Goal: Task Accomplishment & Management: Complete application form

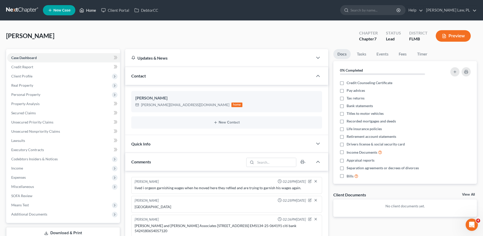
click at [80, 10] on icon at bounding box center [81, 10] width 5 height 6
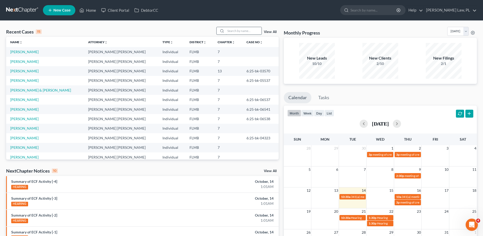
click at [245, 28] on input "search" at bounding box center [244, 30] width 36 height 7
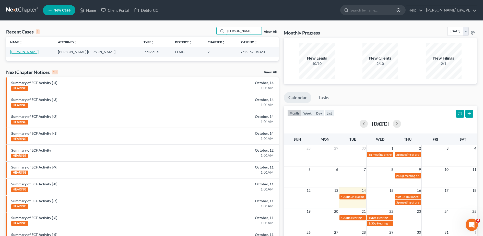
type input "[PERSON_NAME]"
click at [28, 52] on link "[PERSON_NAME]" at bounding box center [24, 52] width 28 height 4
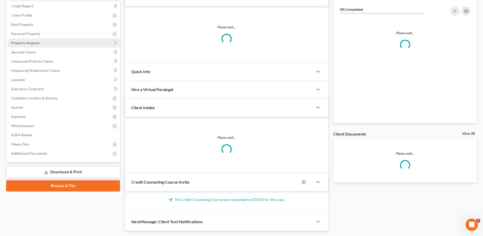
scroll to position [67, 0]
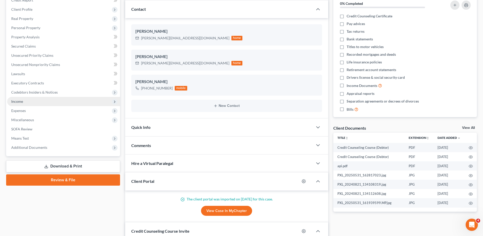
click at [48, 103] on span "Income" at bounding box center [63, 101] width 113 height 9
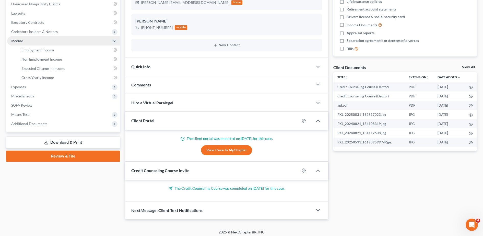
scroll to position [128, 0]
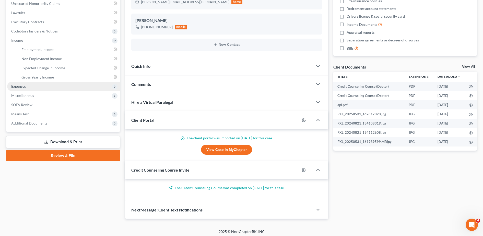
click at [32, 86] on span "Expenses" at bounding box center [63, 86] width 113 height 9
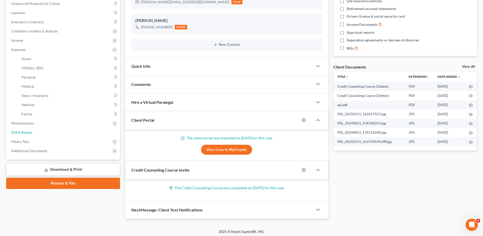
click at [31, 130] on span "SOFA Review" at bounding box center [21, 132] width 21 height 4
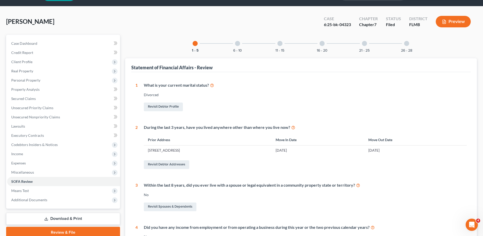
scroll to position [12, 0]
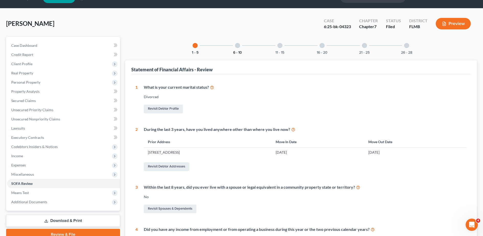
click at [237, 51] on button "6 - 10" at bounding box center [237, 53] width 9 height 4
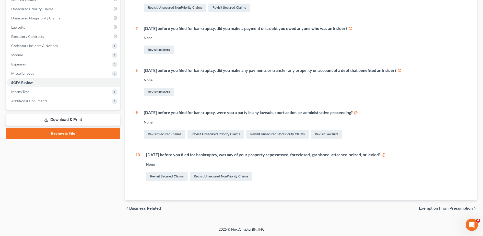
scroll to position [0, 0]
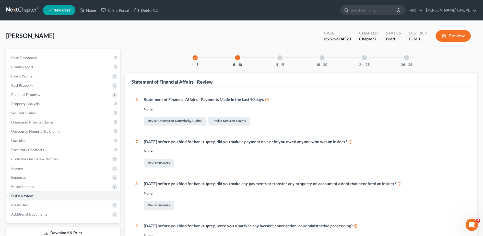
click at [276, 66] on div "check 1 - 5 6 - 10 11 - 15 16 - 20 21 - 25 26 - 28 Statement of Financial Affai…" at bounding box center [300, 181] width 351 height 264
click at [277, 66] on button "11 - 15" at bounding box center [279, 65] width 9 height 4
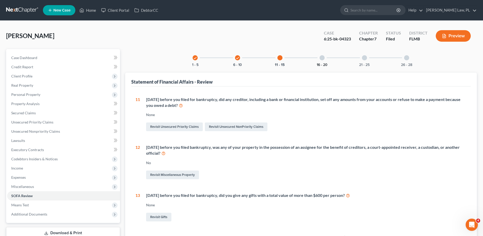
click at [322, 65] on button "16 - 20" at bounding box center [321, 65] width 11 height 4
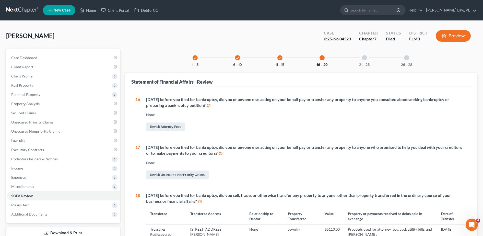
scroll to position [93, 0]
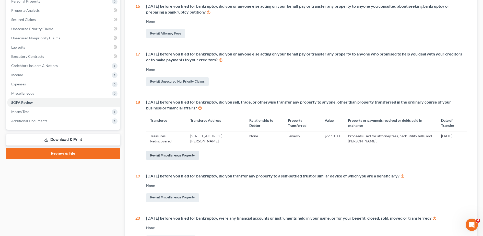
click at [186, 153] on link "Revisit Miscellaneous Property" at bounding box center [172, 155] width 53 height 9
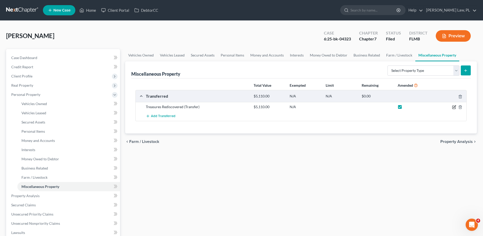
click at [453, 106] on icon "button" at bounding box center [454, 107] width 4 height 4
select select "Ordinary ([DATE])"
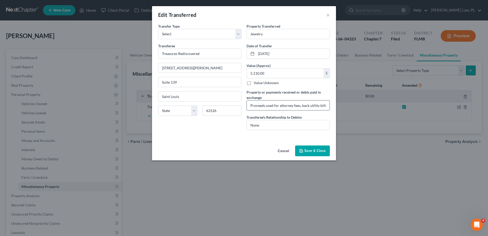
click at [323, 106] on input "Proceeds used for attorney fees, back utility bills, and [PERSON_NAME]." at bounding box center [288, 105] width 83 height 10
click at [310, 105] on input "Proceeds used for attorney fees, back utility bills, and [PERSON_NAME]." at bounding box center [288, 105] width 83 height 10
type input "Proceeds used for attorney fees, back utility bills, [PERSON_NAME], and other o…"
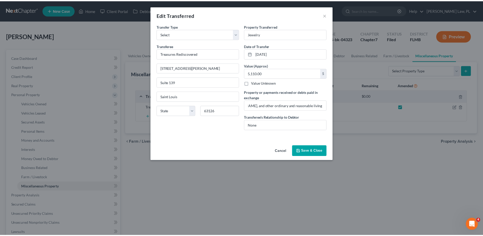
scroll to position [0, 0]
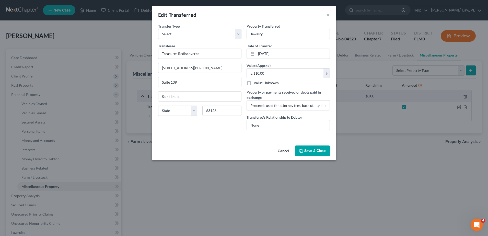
click at [320, 149] on button "Save & Close" at bounding box center [312, 150] width 35 height 11
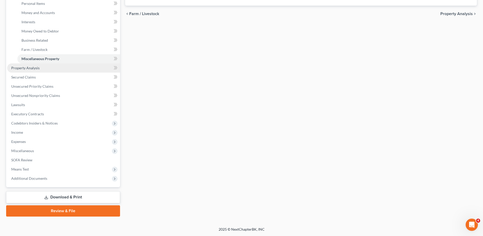
scroll to position [126, 0]
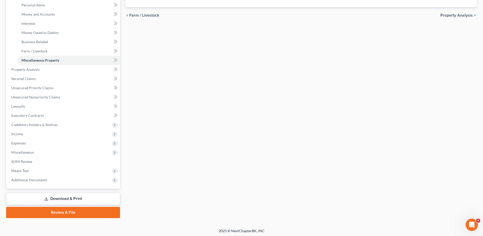
click at [82, 196] on link "Download & Print" at bounding box center [63, 198] width 114 height 12
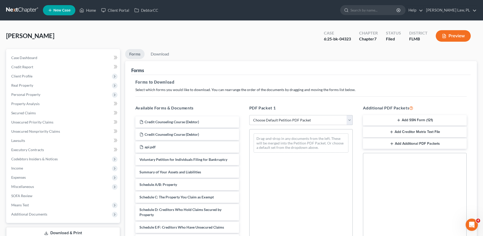
click at [293, 120] on select "Choose Default Petition PDF Packet Complete Bankruptcy Petition (all forms and …" at bounding box center [301, 120] width 104 height 10
select select "2"
click at [249, 115] on select "Choose Default Petition PDF Packet Complete Bankruptcy Petition (all forms and …" at bounding box center [301, 120] width 104 height 10
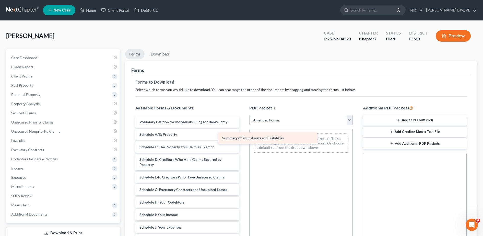
drag, startPoint x: 200, startPoint y: 132, endPoint x: 293, endPoint y: 141, distance: 93.8
click at [243, 141] on div "Summary of Your Assets and Liabilities Voluntary Petition for Individuals Filin…" at bounding box center [187, 234] width 112 height 237
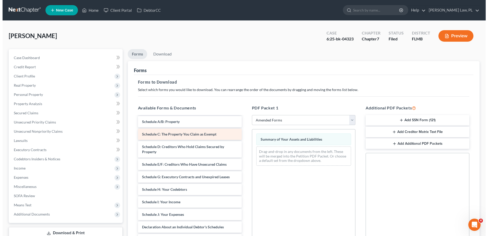
scroll to position [13, 0]
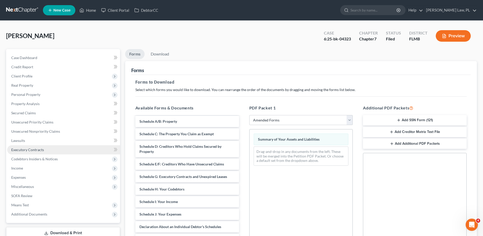
click at [45, 152] on link "Executory Contracts" at bounding box center [63, 149] width 113 height 9
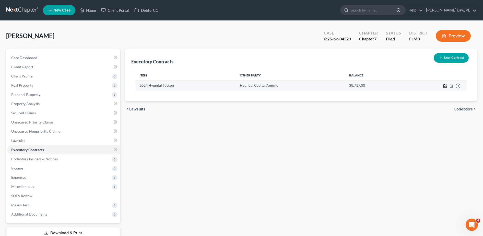
click at [444, 85] on icon "button" at bounding box center [445, 86] width 4 height 4
select select "3"
select select "4"
select select "0"
select select "1"
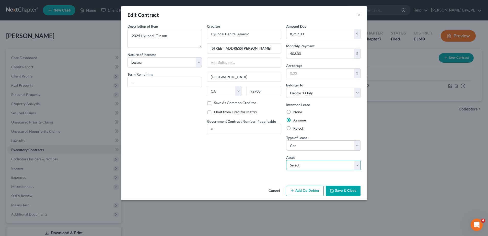
click at [340, 164] on select "Select 2024 Hyundai Tucson - $22000.0" at bounding box center [323, 165] width 74 height 10
click at [359, 16] on button "×" at bounding box center [359, 15] width 4 height 6
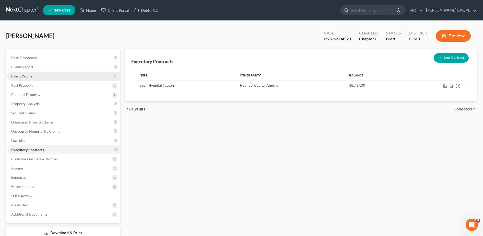
click at [38, 73] on span "Client Profile" at bounding box center [63, 75] width 113 height 9
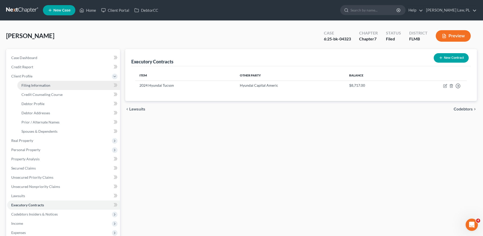
click at [37, 85] on span "Filing Information" at bounding box center [35, 85] width 29 height 4
select select "1"
select select "0"
select select "15"
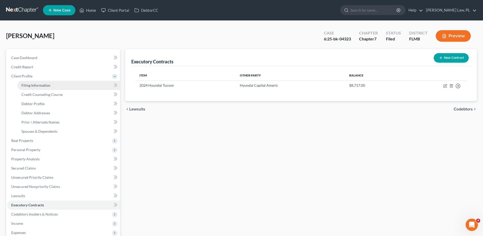
select select "0"
select select "9"
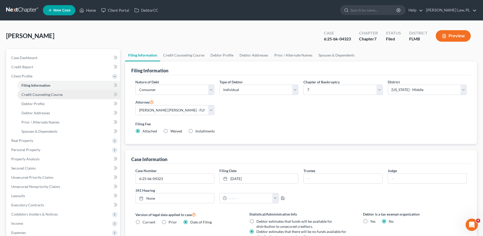
click at [41, 91] on link "Credit Counseling Course" at bounding box center [68, 94] width 103 height 9
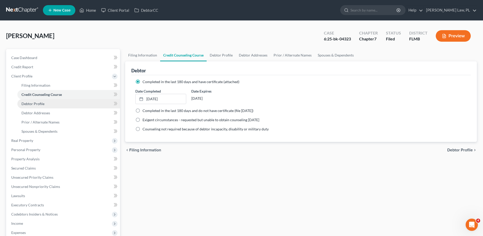
click at [48, 104] on link "Debtor Profile" at bounding box center [68, 103] width 103 height 9
select select "3"
select select "0"
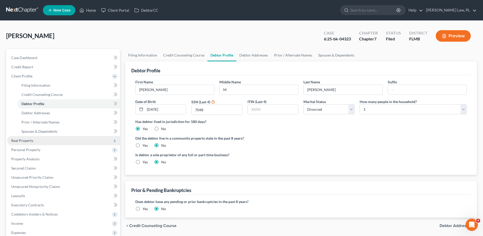
click at [35, 143] on span "Real Property" at bounding box center [63, 140] width 113 height 9
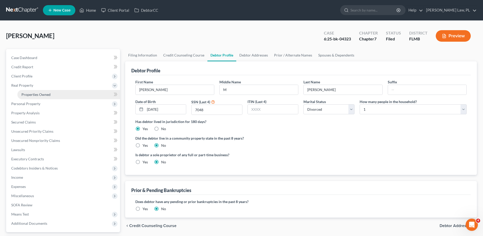
click at [45, 95] on span "Properties Owned" at bounding box center [35, 94] width 29 height 4
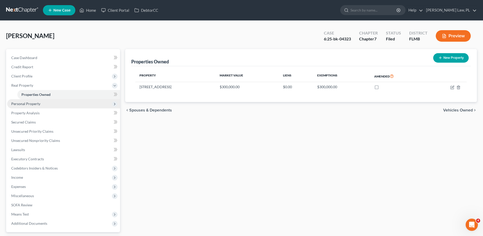
click at [42, 103] on span "Personal Property" at bounding box center [63, 103] width 113 height 9
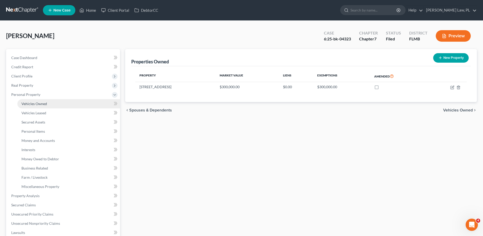
click at [44, 101] on span "Vehicles Owned" at bounding box center [34, 103] width 26 height 4
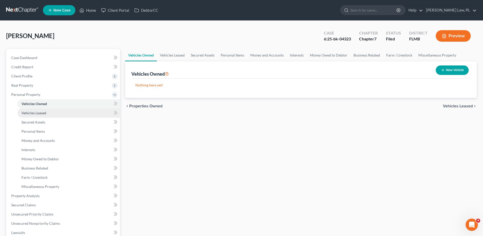
click at [45, 109] on link "Vehicles Leased" at bounding box center [68, 112] width 103 height 9
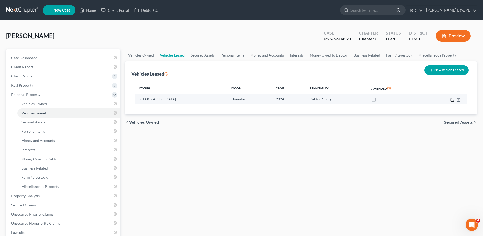
click at [451, 100] on icon "button" at bounding box center [452, 100] width 4 height 4
select select "0"
select select "2"
select select "0"
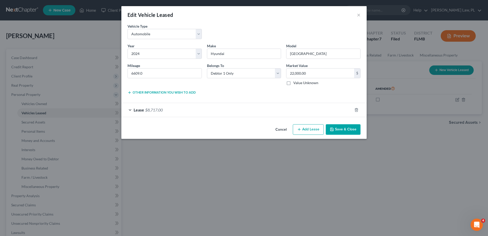
click at [268, 114] on div "Lease $8,717.00" at bounding box center [236, 110] width 231 height 14
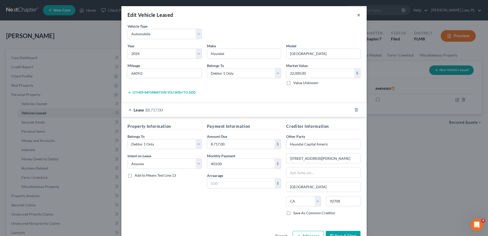
click at [357, 15] on button "×" at bounding box center [359, 15] width 4 height 6
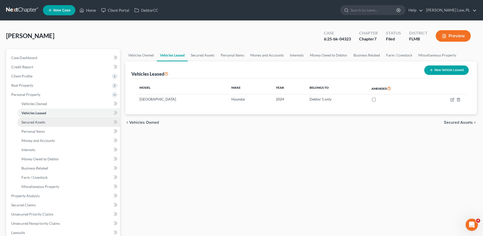
click at [34, 121] on span "Secured Assets" at bounding box center [33, 122] width 24 height 4
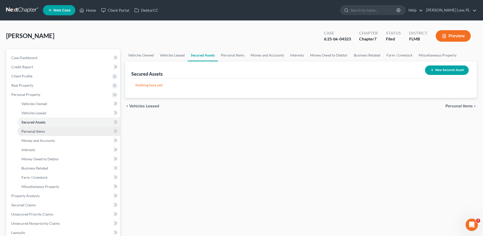
click at [34, 129] on span "Personal Items" at bounding box center [32, 131] width 23 height 4
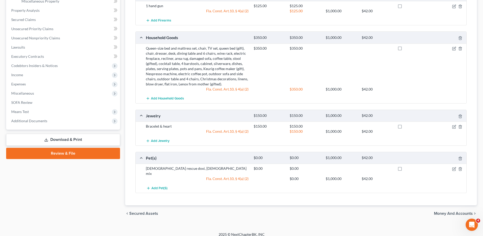
scroll to position [156, 0]
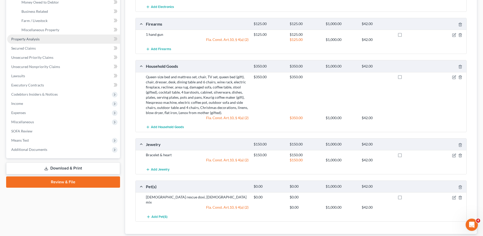
click at [34, 40] on span "Property Analysis" at bounding box center [25, 39] width 28 height 4
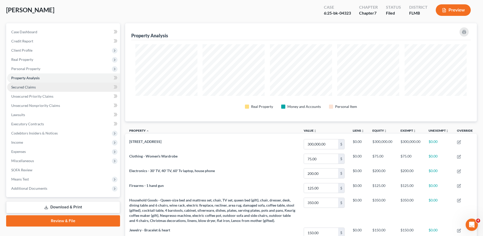
click at [41, 87] on link "Secured Claims" at bounding box center [63, 86] width 113 height 9
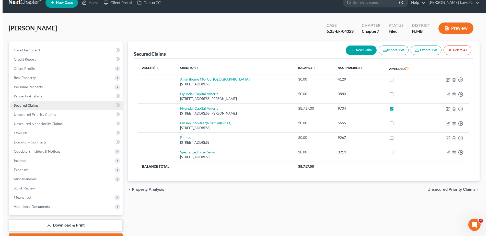
scroll to position [11, 0]
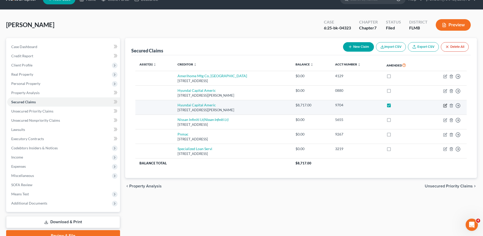
click at [445, 105] on icon "button" at bounding box center [445, 105] width 4 height 4
select select "4"
select select "0"
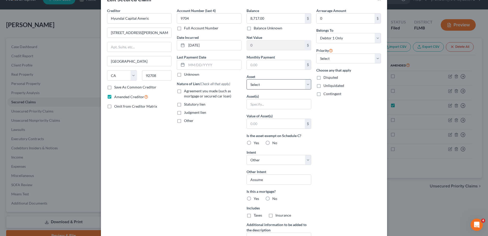
scroll to position [82, 0]
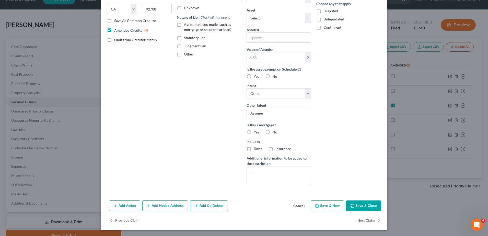
click at [356, 205] on button "Save & Close" at bounding box center [363, 205] width 35 height 11
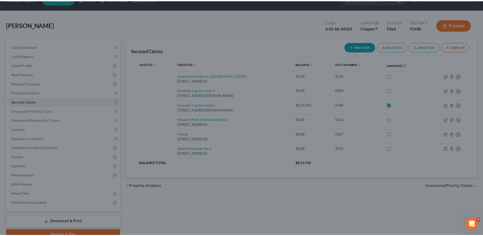
scroll to position [26, 0]
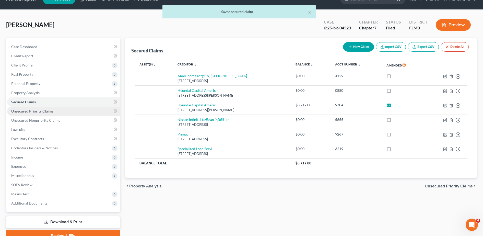
click at [31, 110] on span "Unsecured Priority Claims" at bounding box center [32, 111] width 42 height 4
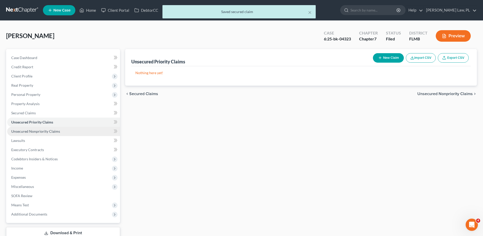
click at [42, 132] on span "Unsecured Nonpriority Claims" at bounding box center [35, 131] width 49 height 4
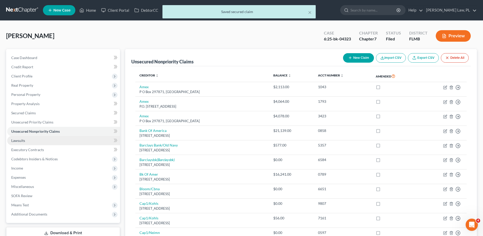
click at [42, 140] on link "Lawsuits" at bounding box center [63, 140] width 113 height 9
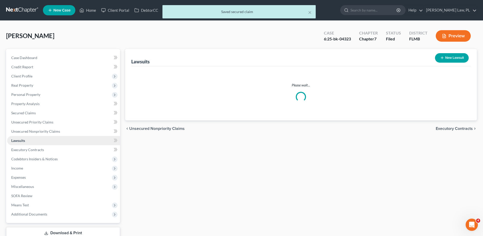
scroll to position [36, 0]
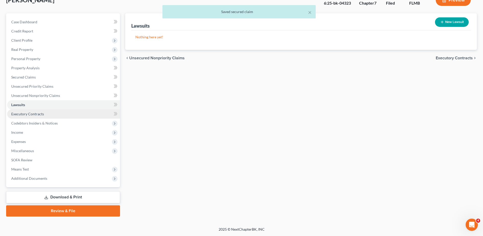
click at [47, 112] on link "Executory Contracts" at bounding box center [63, 113] width 113 height 9
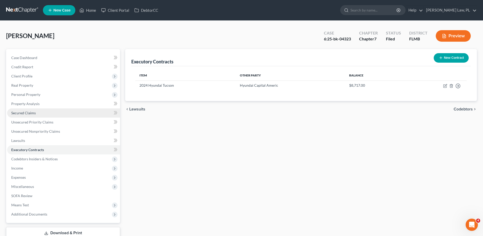
click at [42, 116] on link "Secured Claims" at bounding box center [63, 112] width 113 height 9
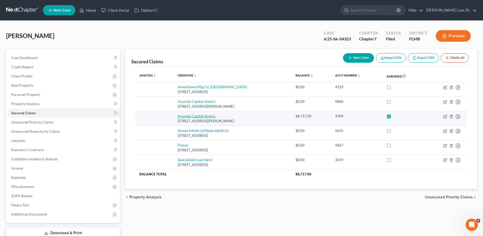
click at [191, 117] on link "Hyundai Capital Americ" at bounding box center [196, 116] width 38 height 4
select select "4"
select select "0"
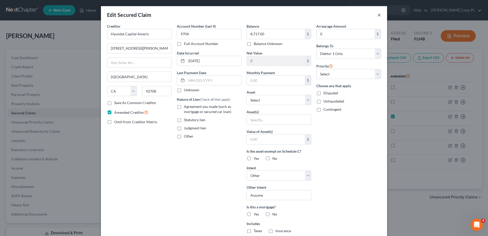
click at [377, 16] on button "×" at bounding box center [379, 15] width 4 height 6
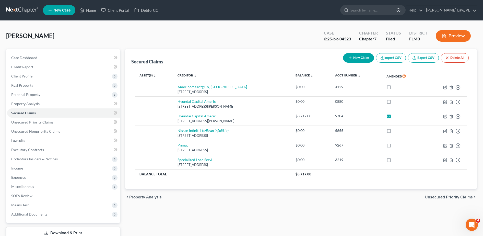
scroll to position [36, 0]
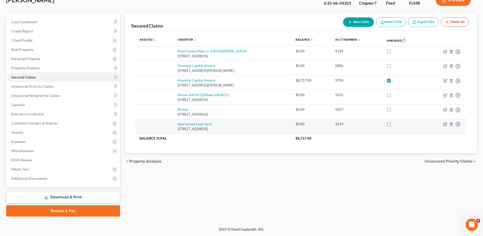
drag, startPoint x: 81, startPoint y: 197, endPoint x: 168, endPoint y: 132, distance: 108.1
click at [81, 197] on link "Download & Print" at bounding box center [63, 197] width 114 height 12
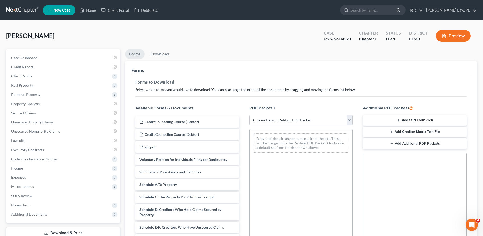
click at [286, 119] on select "Choose Default Petition PDF Packet Complete Bankruptcy Petition (all forms and …" at bounding box center [301, 120] width 104 height 10
select select "2"
click at [249, 115] on select "Choose Default Petition PDF Packet Complete Bankruptcy Petition (all forms and …" at bounding box center [301, 120] width 104 height 10
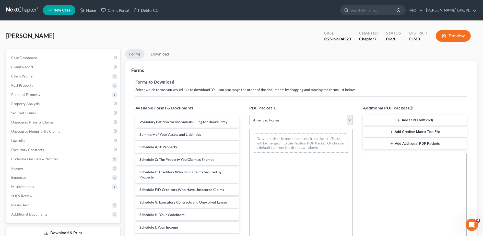
scroll to position [40, 0]
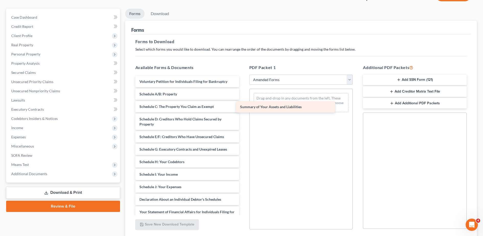
drag, startPoint x: 190, startPoint y: 96, endPoint x: 291, endPoint y: 108, distance: 101.6
click at [243, 108] on div "Summary of Your Assets and Liabilities Voluntary Petition for Individuals Filin…" at bounding box center [187, 194] width 112 height 237
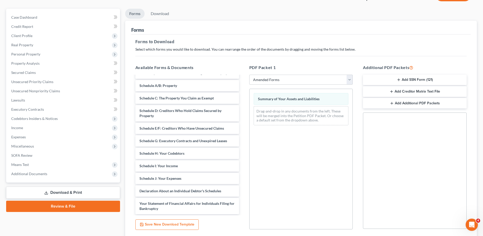
scroll to position [9, 0]
drag, startPoint x: 206, startPoint y: 138, endPoint x: 288, endPoint y: 131, distance: 82.0
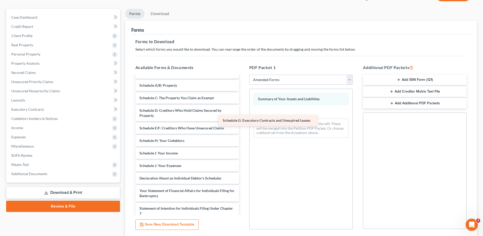
drag, startPoint x: 288, startPoint y: 131, endPoint x: 296, endPoint y: 120, distance: 13.5
click at [243, 120] on div "Schedule G: Executory Contracts and Unexpired Leases Voluntary Petition for Ind…" at bounding box center [187, 179] width 112 height 224
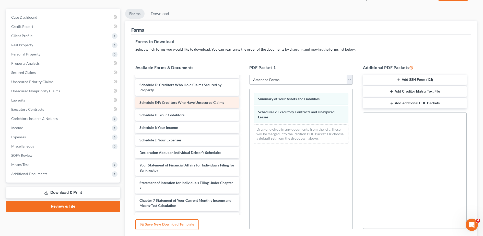
scroll to position [37, 0]
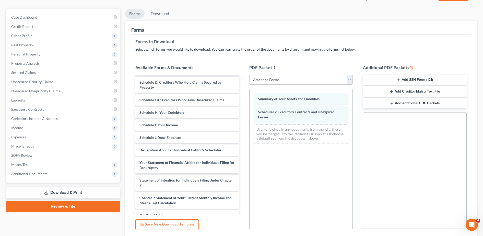
drag, startPoint x: 203, startPoint y: 148, endPoint x: 293, endPoint y: 133, distance: 91.0
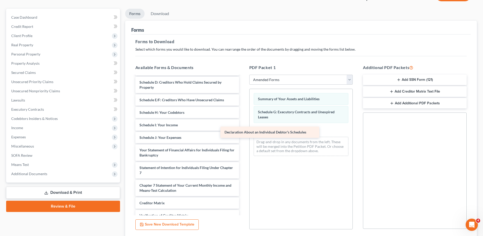
click at [243, 135] on div "Declaration About an Individual Debtor's Schedules Voluntary Petition for Indiv…" at bounding box center [187, 145] width 112 height 212
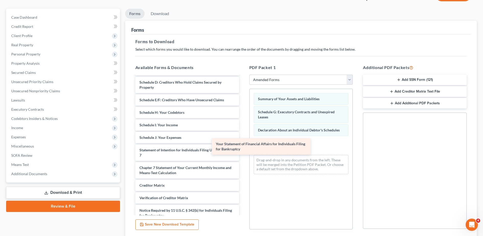
drag, startPoint x: 212, startPoint y: 150, endPoint x: 289, endPoint y: 143, distance: 76.8
click at [243, 143] on div "Your Statement of Financial Affairs for Individuals Filing for Bankruptcy Volun…" at bounding box center [187, 136] width 112 height 194
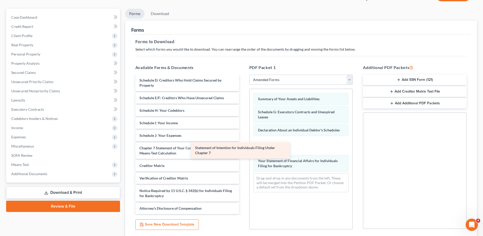
scroll to position [39, 0]
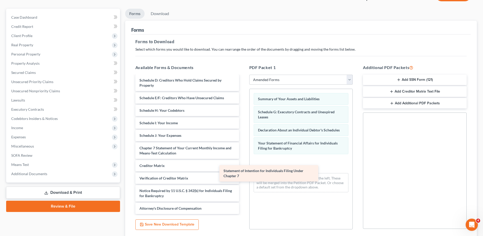
drag, startPoint x: 203, startPoint y: 138, endPoint x: 289, endPoint y: 187, distance: 99.1
click at [243, 187] on div "Statement of Intention for Individuals Filing Under Chapter 7 Voluntary Petitio…" at bounding box center [187, 125] width 112 height 177
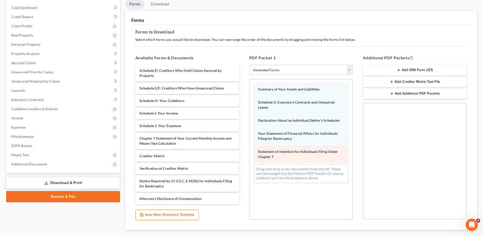
scroll to position [80, 0]
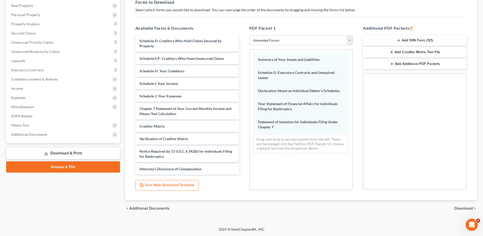
click at [460, 206] on span "Download" at bounding box center [463, 208] width 18 height 4
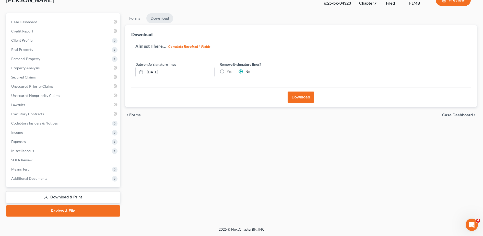
scroll to position [36, 0]
click at [303, 96] on button "Download" at bounding box center [300, 96] width 27 height 11
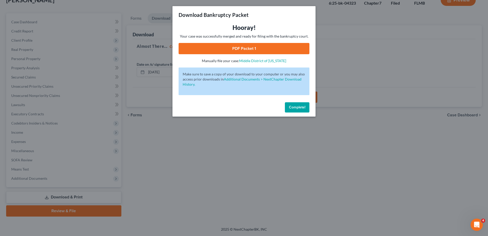
click at [254, 48] on link "PDF Packet 1" at bounding box center [243, 48] width 131 height 11
click at [134, 75] on div "Download Bankruptcy Packet Hooray! Your case was successfully merged and ready …" at bounding box center [244, 118] width 488 height 236
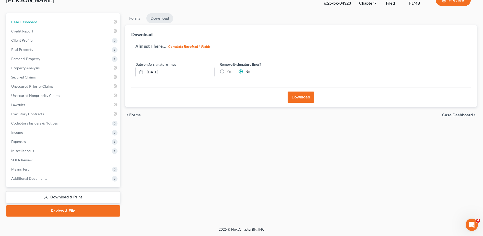
click at [54, 21] on link "Case Dashboard" at bounding box center [63, 21] width 113 height 9
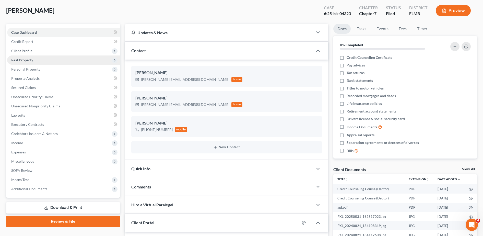
scroll to position [23, 0]
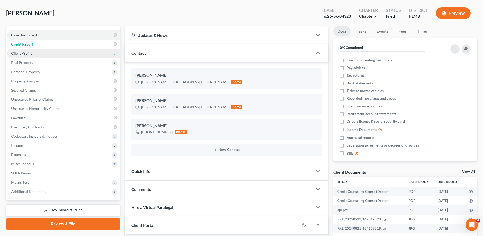
click at [66, 44] on link "Credit Report" at bounding box center [63, 44] width 113 height 9
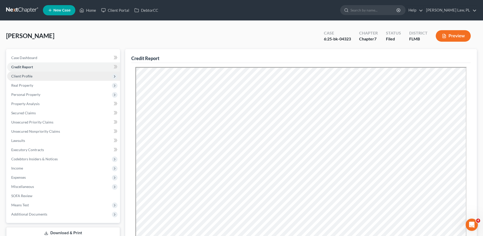
click at [44, 74] on span "Client Profile" at bounding box center [63, 75] width 113 height 9
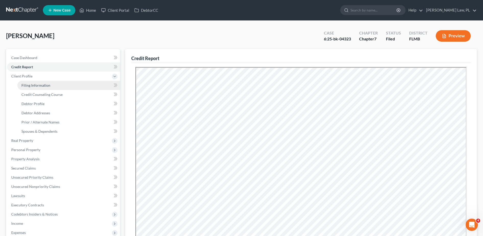
click at [42, 83] on span "Filing Information" at bounding box center [35, 85] width 29 height 4
select select "1"
select select "0"
select select "15"
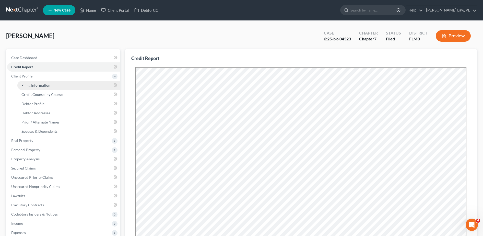
select select "0"
select select "9"
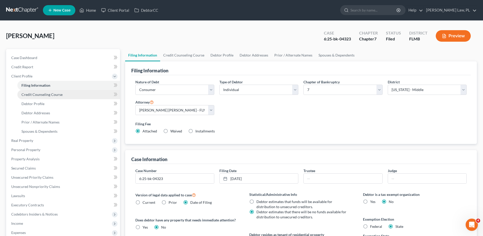
click at [45, 93] on span "Credit Counseling Course" at bounding box center [41, 94] width 41 height 4
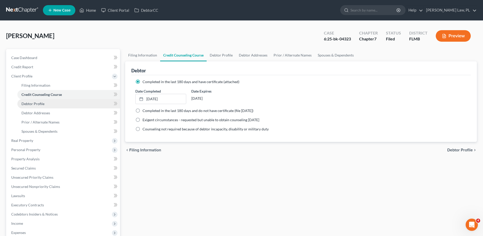
click at [44, 104] on link "Debtor Profile" at bounding box center [68, 103] width 103 height 9
select select "3"
select select "0"
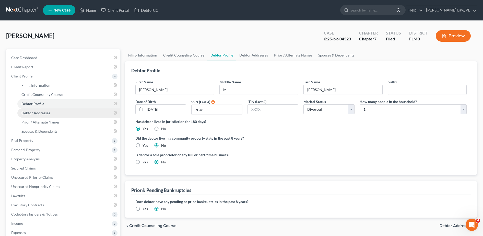
click at [45, 113] on span "Debtor Addresses" at bounding box center [35, 113] width 29 height 4
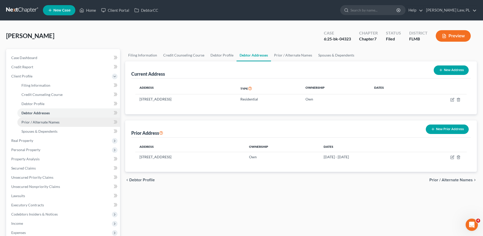
click at [45, 120] on span "Prior / Alternate Names" at bounding box center [40, 122] width 38 height 4
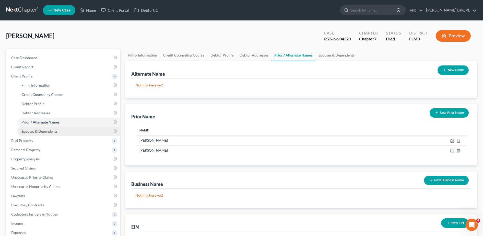
click at [47, 129] on span "Spouses & Dependents" at bounding box center [39, 131] width 36 height 4
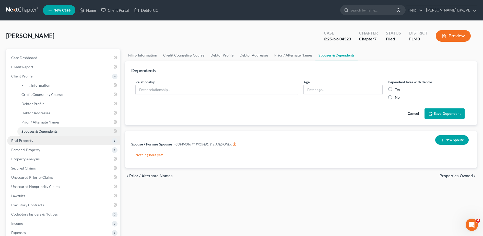
click at [34, 141] on span "Real Property" at bounding box center [63, 140] width 113 height 9
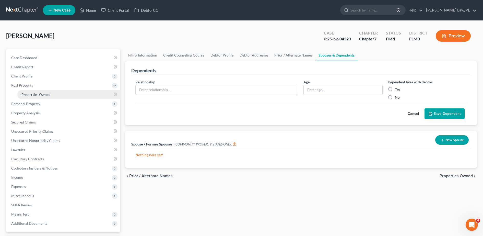
click at [46, 96] on span "Properties Owned" at bounding box center [35, 94] width 29 height 4
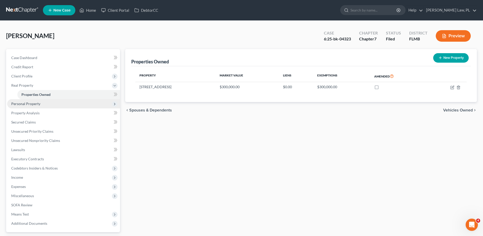
click at [50, 104] on span "Personal Property" at bounding box center [63, 103] width 113 height 9
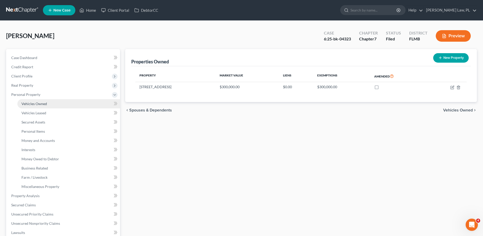
click at [45, 100] on link "Vehicles Owned" at bounding box center [68, 103] width 103 height 9
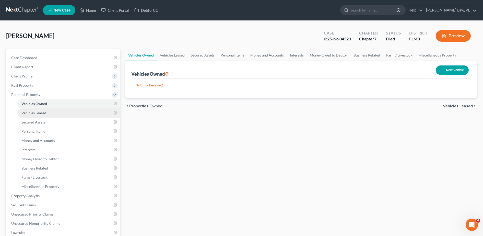
click at [49, 112] on link "Vehicles Leased" at bounding box center [68, 112] width 103 height 9
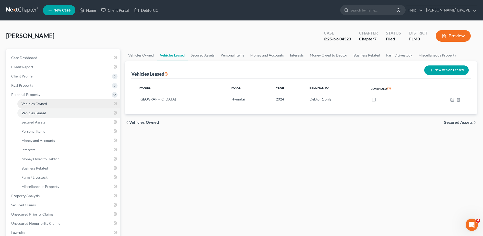
click at [43, 103] on span "Vehicles Owned" at bounding box center [34, 103] width 26 height 4
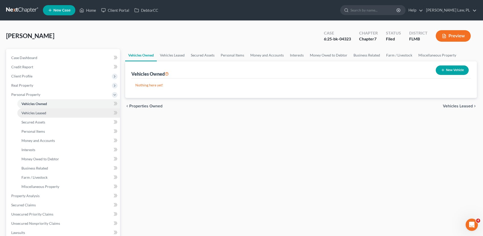
click at [54, 113] on link "Vehicles Leased" at bounding box center [68, 112] width 103 height 9
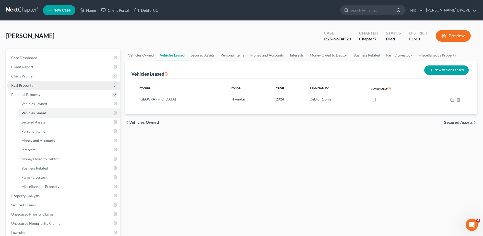
click at [42, 89] on span "Real Property" at bounding box center [63, 85] width 113 height 9
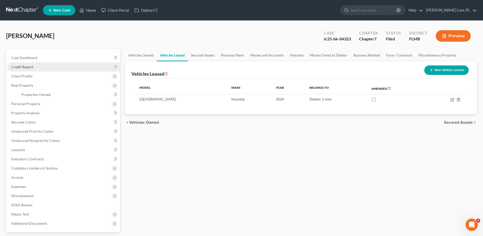
click at [45, 66] on link "Credit Report" at bounding box center [63, 66] width 113 height 9
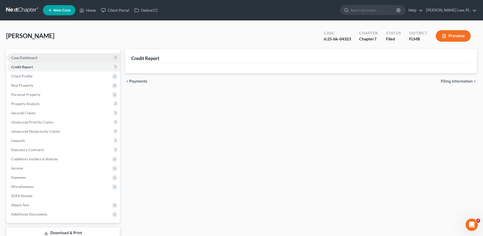
click at [47, 58] on link "Case Dashboard" at bounding box center [63, 57] width 113 height 9
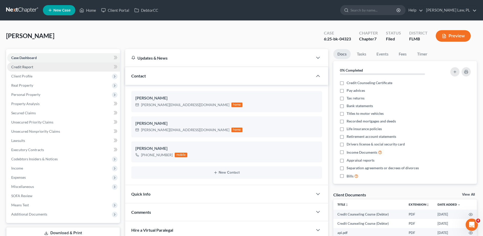
click at [49, 67] on link "Credit Report" at bounding box center [63, 66] width 113 height 9
click at [50, 79] on span "Client Profile" at bounding box center [63, 75] width 113 height 9
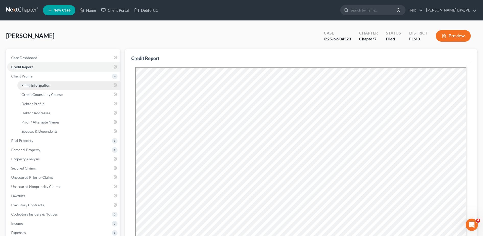
click at [51, 85] on link "Filing Information" at bounding box center [68, 85] width 103 height 9
select select "1"
select select "0"
select select "15"
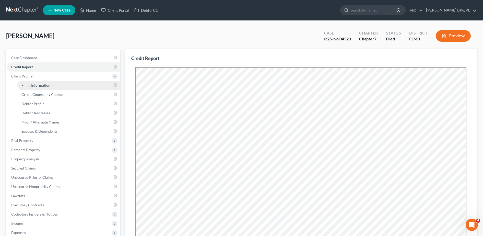
select select "0"
select select "9"
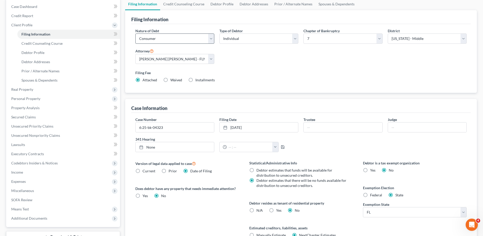
scroll to position [12, 0]
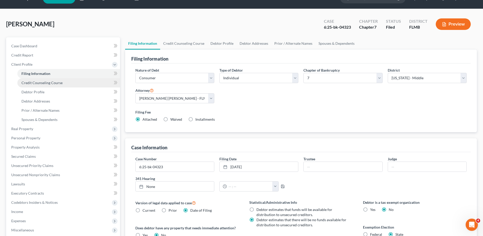
click at [57, 79] on link "Credit Counseling Course" at bounding box center [68, 82] width 103 height 9
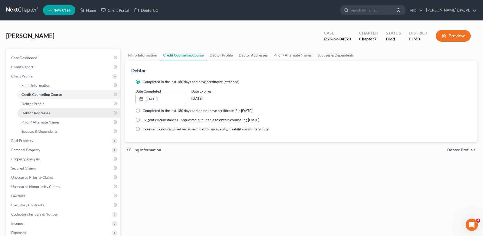
click at [45, 108] on link "Debtor Addresses" at bounding box center [68, 112] width 103 height 9
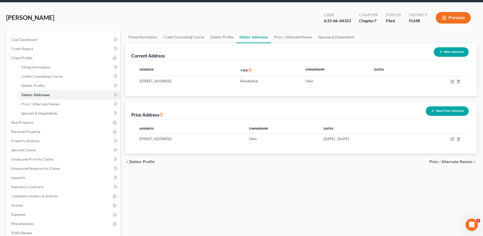
scroll to position [22, 0]
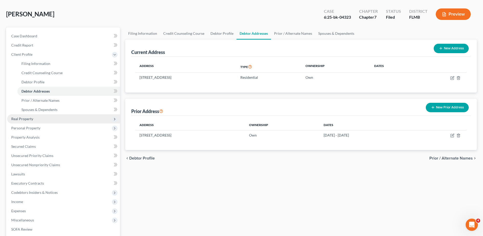
click at [58, 121] on span "Real Property" at bounding box center [63, 118] width 113 height 9
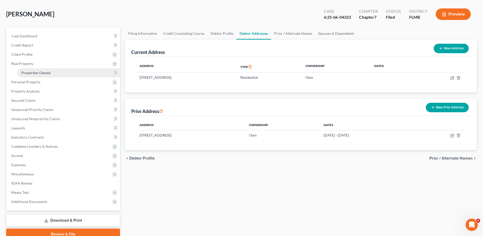
click at [32, 75] on link "Properties Owned" at bounding box center [68, 72] width 103 height 9
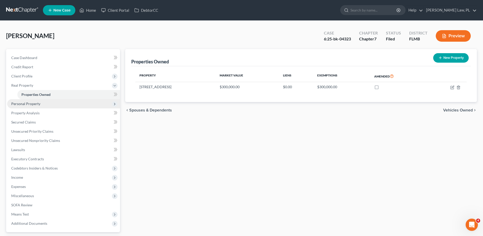
click at [67, 104] on span "Personal Property" at bounding box center [63, 103] width 113 height 9
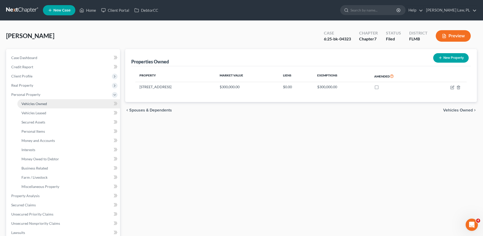
click at [45, 104] on span "Vehicles Owned" at bounding box center [34, 103] width 26 height 4
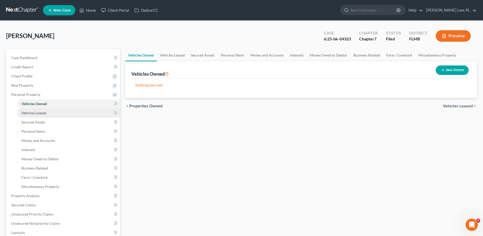
click at [46, 112] on link "Vehicles Leased" at bounding box center [68, 112] width 103 height 9
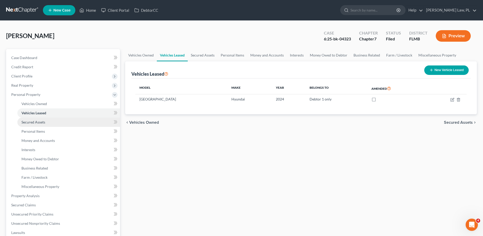
click at [39, 118] on link "Secured Assets" at bounding box center [68, 121] width 103 height 9
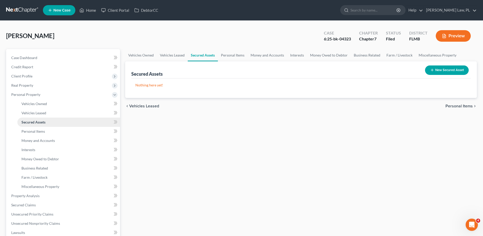
click at [50, 118] on link "Secured Assets" at bounding box center [68, 121] width 103 height 9
click at [51, 128] on link "Personal Items" at bounding box center [68, 131] width 103 height 9
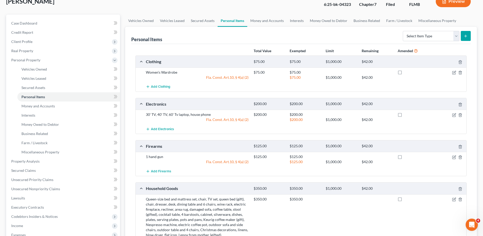
scroll to position [17, 0]
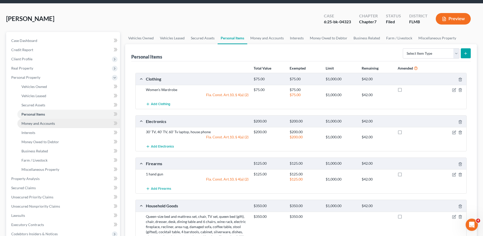
click at [55, 124] on link "Money and Accounts" at bounding box center [68, 123] width 103 height 9
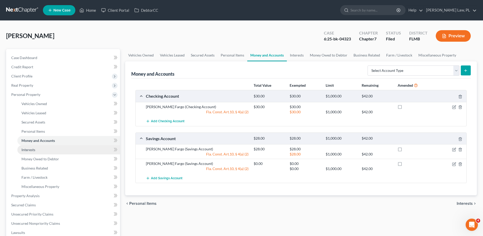
click at [50, 145] on link "Interests" at bounding box center [68, 149] width 103 height 9
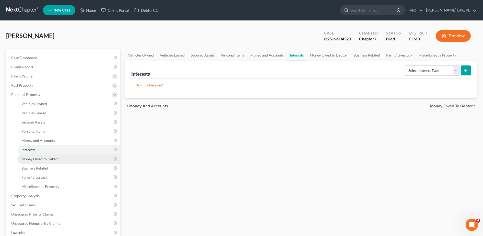
click at [51, 159] on span "Money Owed to Debtor" at bounding box center [40, 158] width 38 height 4
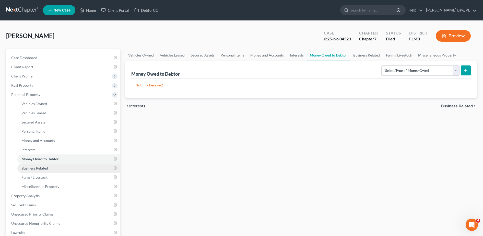
click at [51, 169] on link "Business Related" at bounding box center [68, 167] width 103 height 9
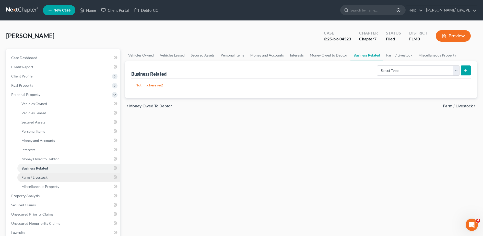
click at [51, 177] on link "Farm / Livestock" at bounding box center [68, 177] width 103 height 9
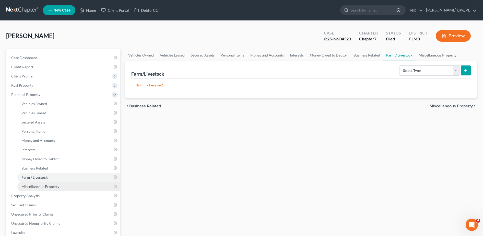
click at [51, 187] on span "Miscellaneous Property" at bounding box center [40, 186] width 38 height 4
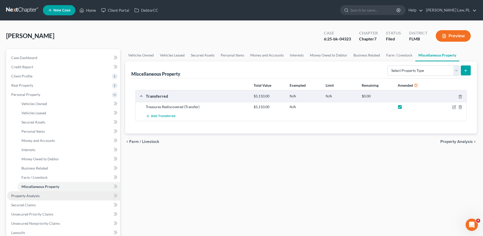
click at [41, 194] on link "Property Analysis" at bounding box center [63, 195] width 113 height 9
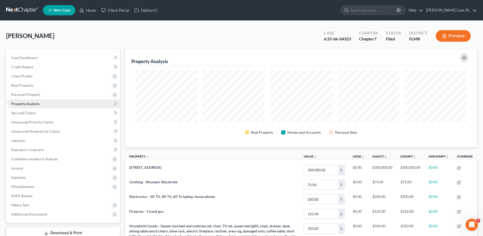
scroll to position [98, 352]
click at [39, 109] on link "Secured Claims" at bounding box center [63, 112] width 113 height 9
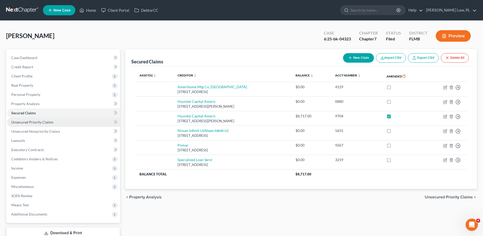
click at [70, 120] on link "Unsecured Priority Claims" at bounding box center [63, 121] width 113 height 9
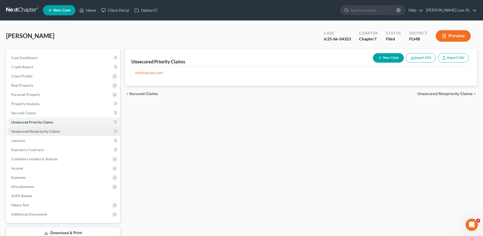
click at [66, 129] on link "Unsecured Nonpriority Claims" at bounding box center [63, 131] width 113 height 9
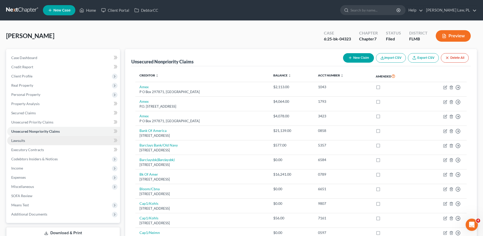
click at [28, 138] on link "Lawsuits" at bounding box center [63, 140] width 113 height 9
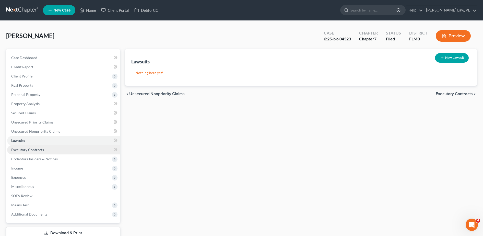
click at [48, 152] on link "Executory Contracts" at bounding box center [63, 149] width 113 height 9
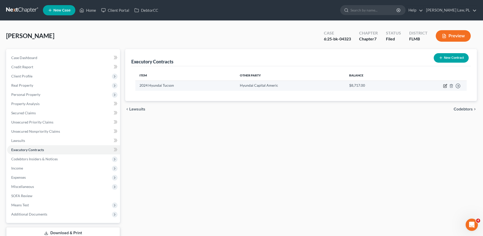
click at [445, 84] on icon "button" at bounding box center [445, 86] width 4 height 4
select select "3"
select select "4"
select select "0"
select select "1"
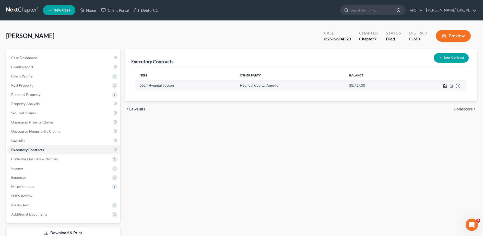
select select "0"
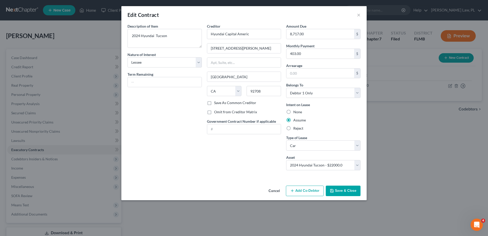
click at [351, 188] on button "Save & Close" at bounding box center [342, 190] width 35 height 11
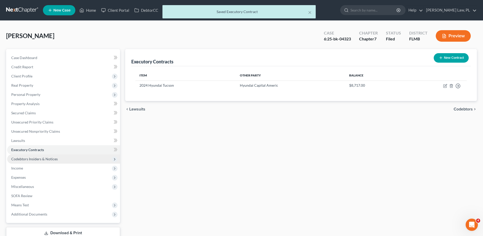
click at [72, 160] on span "Codebtors Insiders & Notices" at bounding box center [63, 158] width 113 height 9
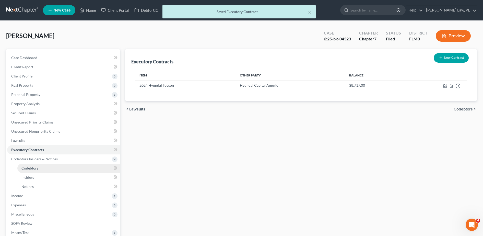
click at [50, 167] on link "Codebtors" at bounding box center [68, 167] width 103 height 9
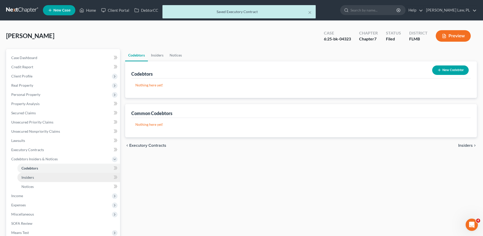
click at [43, 175] on link "Insiders" at bounding box center [68, 177] width 103 height 9
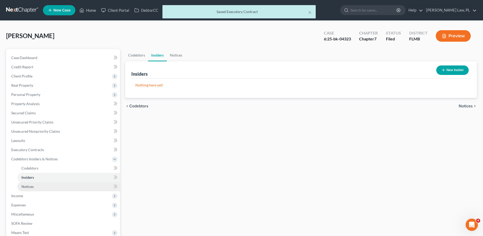
click at [37, 185] on link "Notices" at bounding box center [68, 186] width 103 height 9
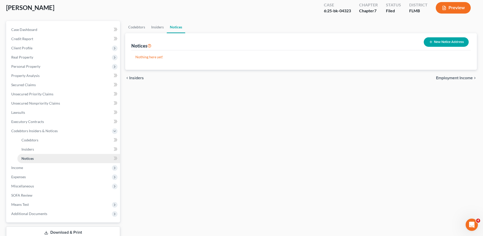
scroll to position [28, 0]
click at [20, 169] on span "Income" at bounding box center [63, 167] width 113 height 9
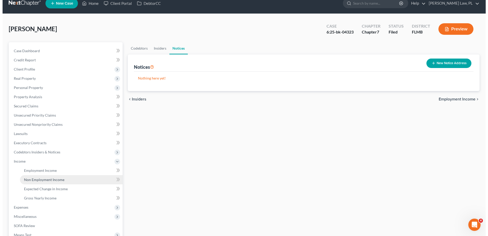
scroll to position [0, 0]
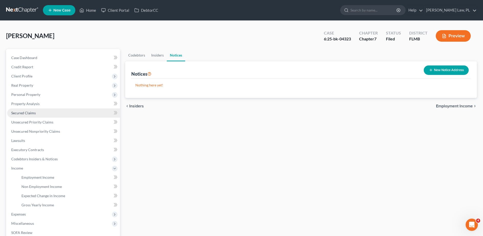
click at [31, 113] on span "Secured Claims" at bounding box center [23, 113] width 25 height 4
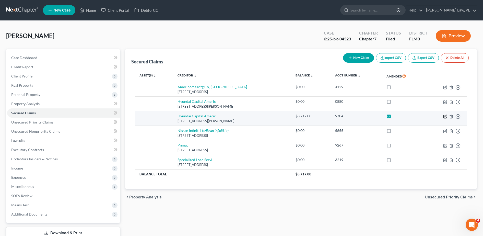
click at [445, 116] on icon "button" at bounding box center [445, 116] width 4 height 4
select select "4"
select select "0"
select select "4"
select select "0"
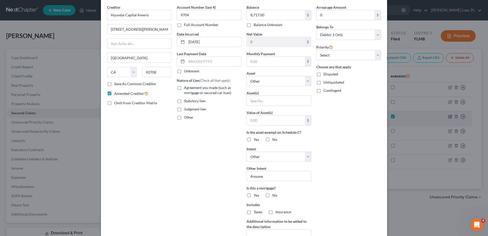
scroll to position [19, 0]
click at [281, 18] on input "8,717.00" at bounding box center [276, 15] width 58 height 10
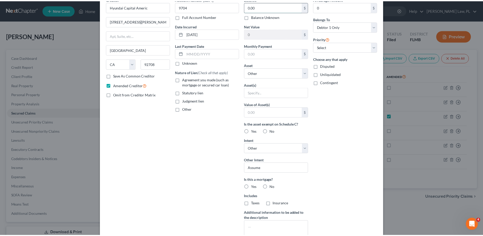
scroll to position [0, 0]
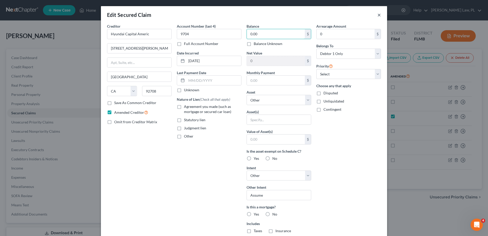
type input "0.00"
click at [377, 16] on button "×" at bounding box center [379, 15] width 4 height 6
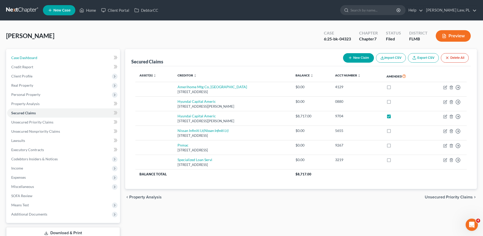
drag, startPoint x: 83, startPoint y: 59, endPoint x: 119, endPoint y: 56, distance: 35.6
click at [83, 59] on link "Case Dashboard" at bounding box center [63, 57] width 113 height 9
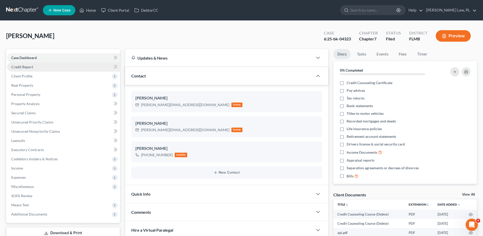
click at [55, 64] on link "Credit Report" at bounding box center [63, 66] width 113 height 9
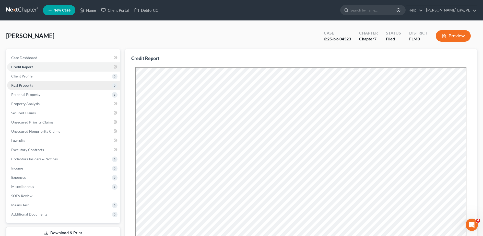
click at [62, 84] on span "Real Property" at bounding box center [63, 85] width 113 height 9
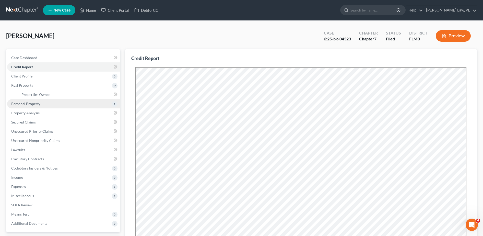
click at [43, 103] on span "Personal Property" at bounding box center [63, 103] width 113 height 9
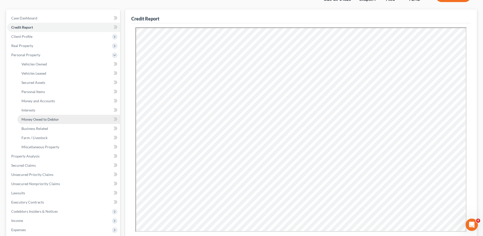
scroll to position [40, 0]
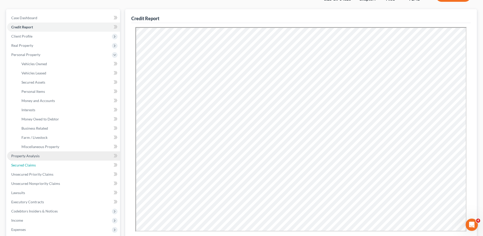
click at [35, 167] on link "Secured Claims" at bounding box center [63, 164] width 113 height 9
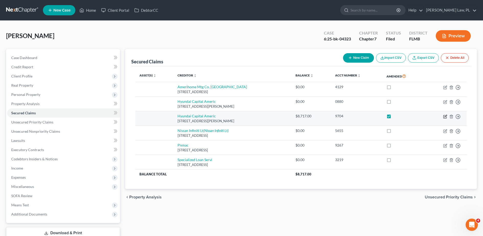
click at [445, 118] on icon "button" at bounding box center [445, 116] width 4 height 4
select select "4"
select select "0"
select select "4"
select select "0"
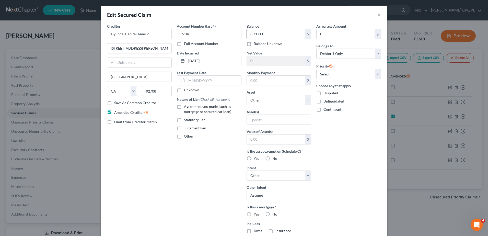
click at [271, 36] on input "8,717.00" at bounding box center [276, 34] width 58 height 10
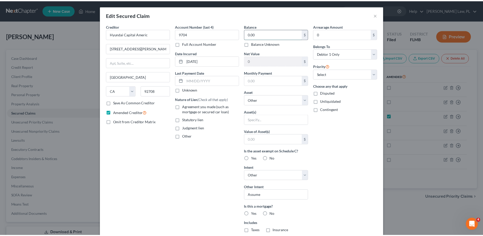
scroll to position [82, 0]
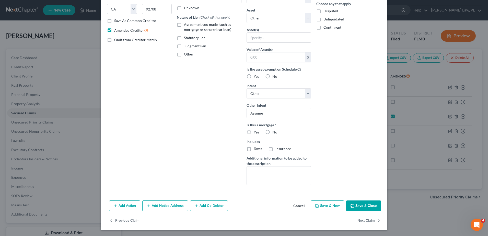
type input "0.00"
click at [355, 204] on button "Save & Close" at bounding box center [363, 205] width 35 height 11
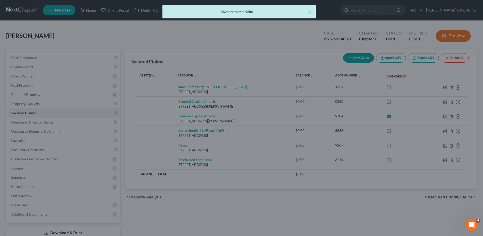
scroll to position [0, 0]
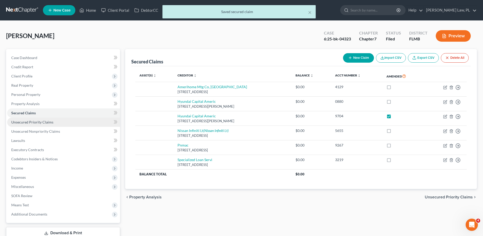
click at [57, 125] on link "Unsecured Priority Claims" at bounding box center [63, 121] width 113 height 9
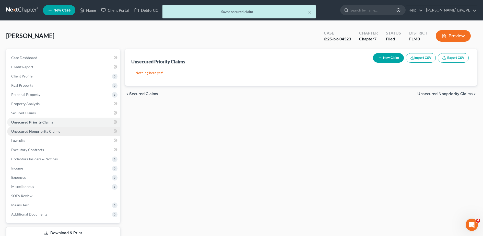
click at [49, 132] on span "Unsecured Nonpriority Claims" at bounding box center [35, 131] width 49 height 4
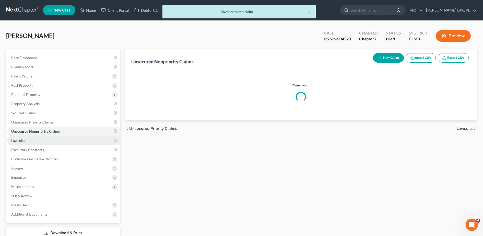
click at [47, 137] on link "Lawsuits" at bounding box center [63, 140] width 113 height 9
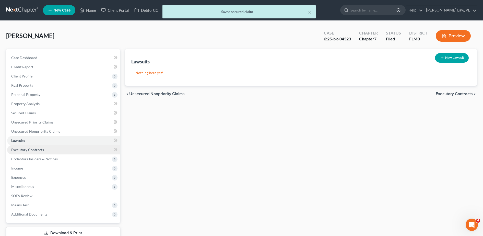
click at [39, 151] on span "Executory Contracts" at bounding box center [27, 149] width 33 height 4
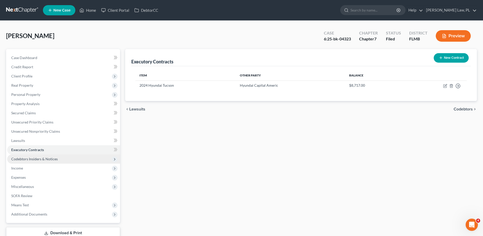
click at [50, 159] on span "Codebtors Insiders & Notices" at bounding box center [34, 158] width 46 height 4
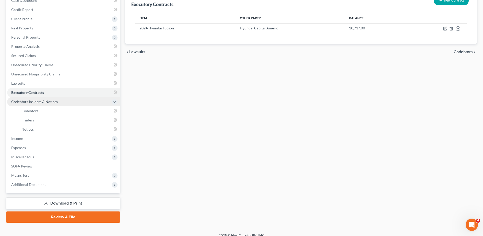
scroll to position [63, 0]
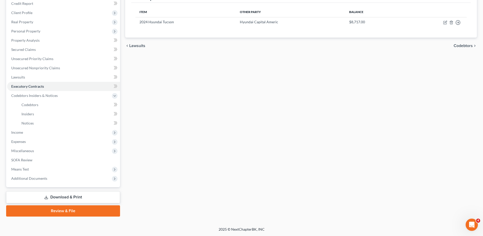
click at [69, 197] on link "Download & Print" at bounding box center [63, 197] width 114 height 12
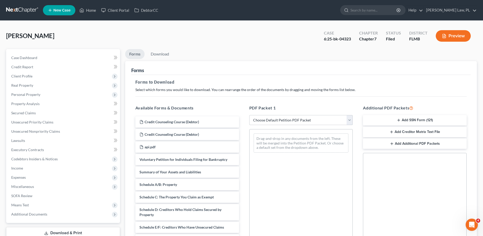
click at [278, 119] on select "Choose Default Petition PDF Packet Complete Bankruptcy Petition (all forms and …" at bounding box center [301, 120] width 104 height 10
click at [249, 115] on select "Choose Default Petition PDF Packet Complete Bankruptcy Petition (all forms and …" at bounding box center [301, 120] width 104 height 10
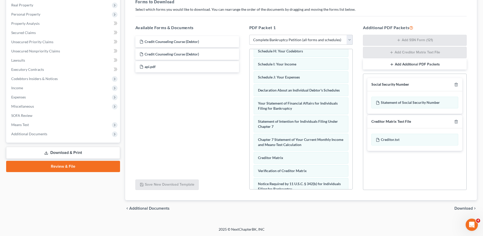
scroll to position [106, 0]
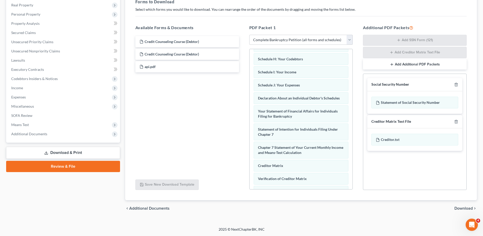
click at [294, 45] on div "PDF Packet 1 Choose Default Petition PDF Packet Complete Bankruptcy Petition (a…" at bounding box center [301, 107] width 114 height 174
click at [290, 42] on select "Choose Default Petition PDF Packet Complete Bankruptcy Petition (all forms and …" at bounding box center [301, 40] width 104 height 10
select select "2"
click at [249, 35] on select "Choose Default Petition PDF Packet Complete Bankruptcy Petition (all forms and …" at bounding box center [301, 40] width 104 height 10
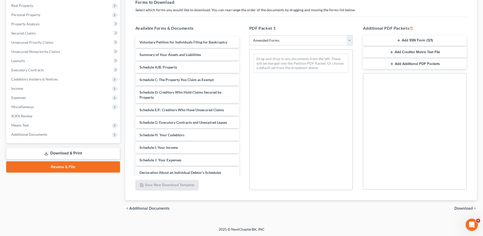
scroll to position [0, 0]
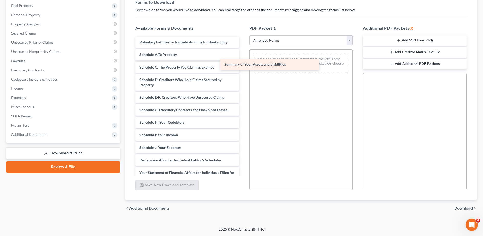
drag, startPoint x: 205, startPoint y: 52, endPoint x: 290, endPoint y: 62, distance: 85.3
click at [243, 62] on div "Summary of Your Assets and Liabilities Voluntary Petition for Individuals Filin…" at bounding box center [187, 154] width 112 height 237
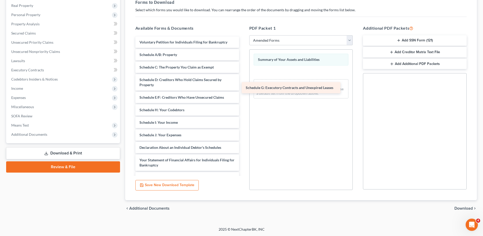
drag, startPoint x: 196, startPoint y: 108, endPoint x: 312, endPoint y: 83, distance: 118.5
click at [243, 82] on div "Schedule G: Executory Contracts and Unexpired Leases Voluntary Petition for Ind…" at bounding box center [187, 148] width 112 height 224
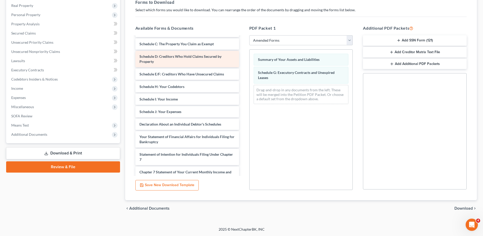
scroll to position [23, 0]
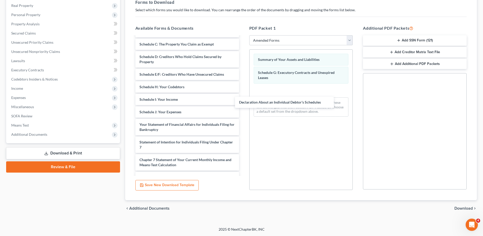
drag, startPoint x: 191, startPoint y: 120, endPoint x: 293, endPoint y: 92, distance: 106.0
click at [243, 94] on div "Declaration About an Individual Debtor's Schedules Voluntary Petition for Indiv…" at bounding box center [187, 120] width 112 height 212
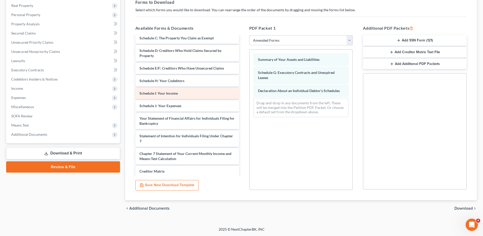
scroll to position [29, 0]
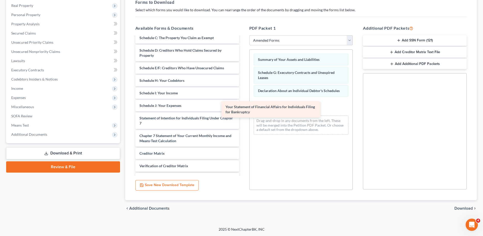
drag, startPoint x: 195, startPoint y: 116, endPoint x: 291, endPoint y: 104, distance: 96.5
click at [243, 104] on div "Your Statement of Financial Affairs for Individuals Filing for Bankruptcy Volun…" at bounding box center [187, 104] width 112 height 194
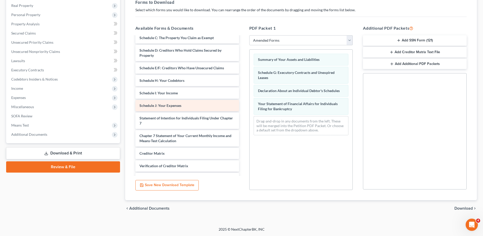
scroll to position [36, 0]
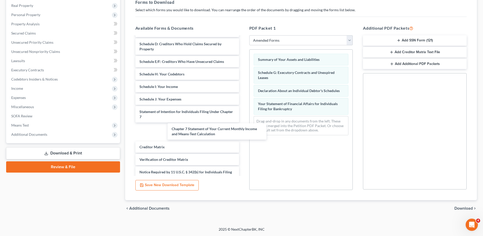
drag, startPoint x: 197, startPoint y: 129, endPoint x: 195, endPoint y: 126, distance: 4.0
click at [202, 132] on div "Chapter 7 Statement of Your Current Monthly Income and Means-Test Calculation V…" at bounding box center [187, 98] width 112 height 194
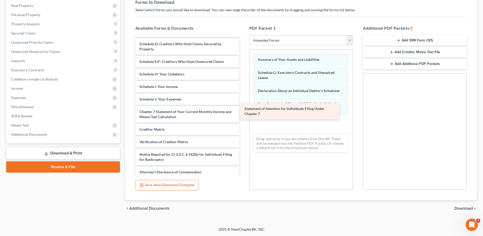
drag, startPoint x: 189, startPoint y: 118, endPoint x: 297, endPoint y: 116, distance: 108.5
click at [243, 116] on div "Statement of Intention for Individuals Filing Under Chapter 7 Voluntary Petitio…" at bounding box center [187, 89] width 112 height 177
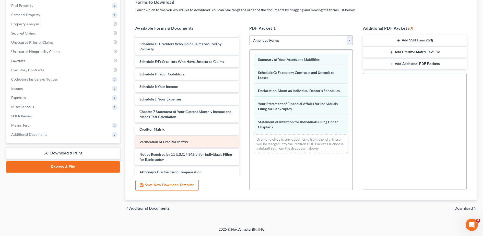
scroll to position [39, 0]
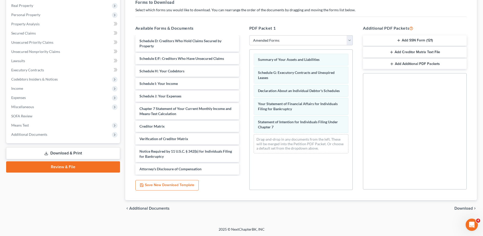
click at [460, 205] on div "chevron_left Additional Documents Download chevron_right" at bounding box center [300, 208] width 351 height 16
click at [460, 209] on span "Download" at bounding box center [463, 208] width 18 height 4
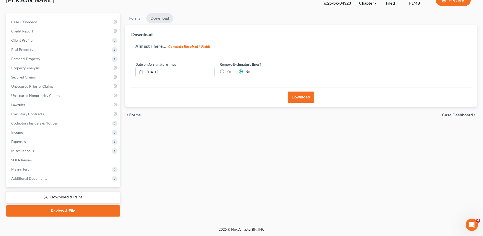
scroll to position [36, 0]
click at [311, 101] on button "Download" at bounding box center [300, 96] width 27 height 11
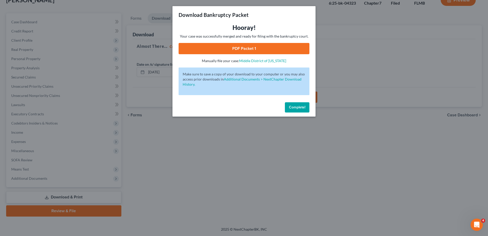
click at [256, 53] on link "PDF Packet 1" at bounding box center [243, 48] width 131 height 11
click at [161, 156] on div "Download Bankruptcy Packet Hooray! Your case was successfully merged and ready …" at bounding box center [244, 118] width 488 height 236
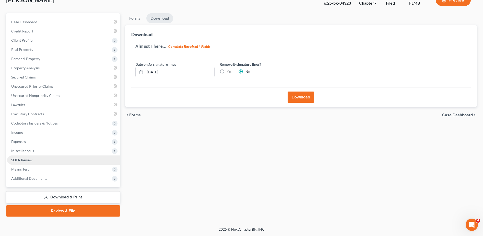
click at [68, 158] on link "SOFA Review" at bounding box center [63, 159] width 113 height 9
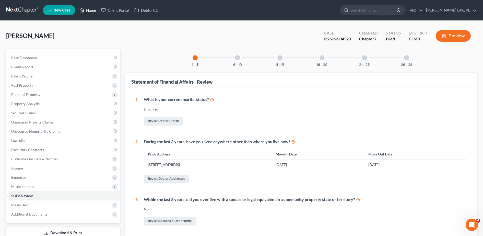
click at [93, 13] on link "Home" at bounding box center [88, 10] width 22 height 9
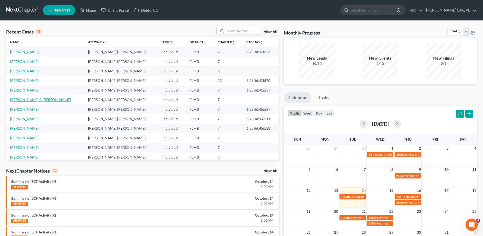
click at [31, 99] on link "[PERSON_NAME] & [PERSON_NAME]" at bounding box center [40, 99] width 61 height 4
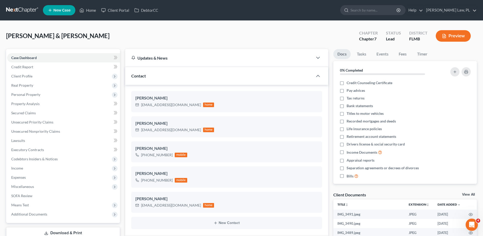
click at [61, 9] on span "New Case" at bounding box center [61, 10] width 17 height 4
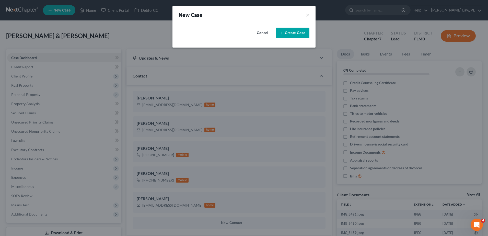
select select "15"
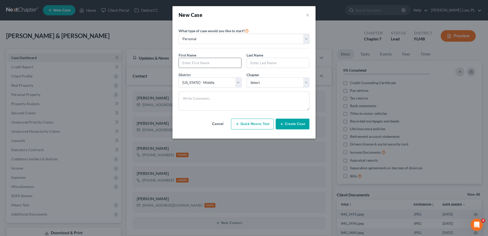
click at [197, 59] on input "text" at bounding box center [210, 63] width 62 height 10
type input "[PERSON_NAME]"
drag, startPoint x: 251, startPoint y: 82, endPoint x: 256, endPoint y: 87, distance: 7.2
click at [251, 82] on select "Select 7 11 12 13" at bounding box center [277, 82] width 63 height 10
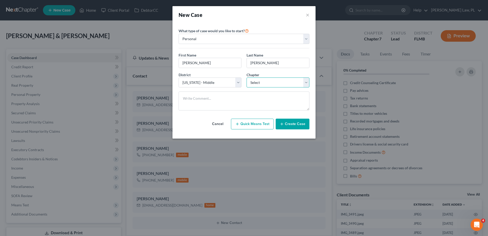
select select "0"
click at [246, 77] on select "Select 7 11 12 13" at bounding box center [277, 82] width 63 height 10
click at [294, 124] on button "Create Case" at bounding box center [292, 123] width 34 height 11
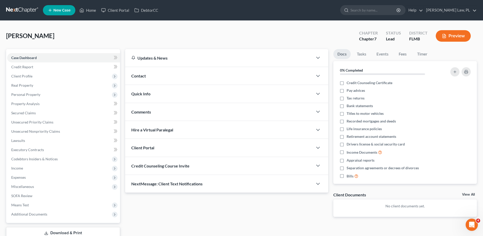
click at [161, 75] on div "Contact" at bounding box center [219, 76] width 188 height 18
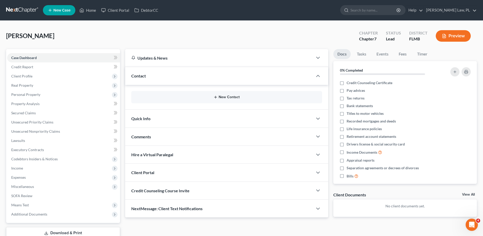
click at [204, 95] on button "New Contact" at bounding box center [226, 97] width 182 height 4
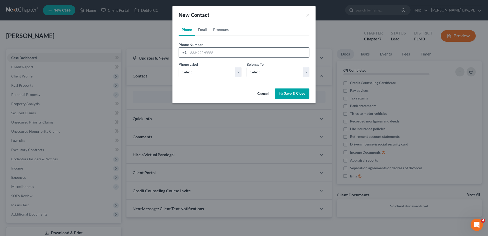
click at [228, 56] on input "tel" at bounding box center [248, 52] width 121 height 10
type input "3216939987"
drag, startPoint x: 227, startPoint y: 70, endPoint x: 223, endPoint y: 77, distance: 8.1
click at [227, 70] on select "Select Mobile Home Work Other" at bounding box center [209, 72] width 63 height 10
select select "0"
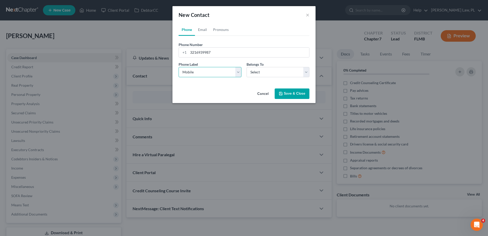
click at [178, 67] on select "Select Mobile Home Work Other" at bounding box center [209, 72] width 63 height 10
click at [269, 68] on select "Select Client Other" at bounding box center [277, 72] width 63 height 10
select select "0"
click at [246, 67] on select "Select Client Other" at bounding box center [277, 72] width 63 height 10
select select "0"
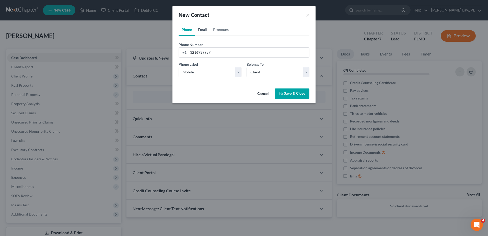
click at [202, 31] on link "Email" at bounding box center [202, 29] width 15 height 12
click at [210, 47] on input "email" at bounding box center [248, 52] width 121 height 10
type input "[PERSON_NAME][EMAIL_ADDRESS][DOMAIN_NAME]"
click at [221, 72] on select "Select Home Work Other" at bounding box center [209, 72] width 63 height 10
select select "0"
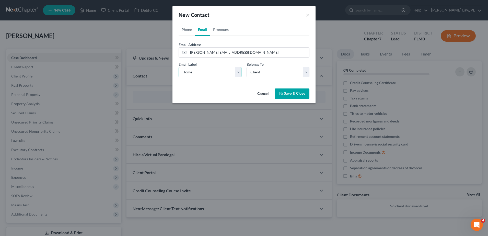
click at [178, 67] on select "Select Home Work Other" at bounding box center [209, 72] width 63 height 10
click at [291, 95] on button "Save & Close" at bounding box center [291, 93] width 35 height 11
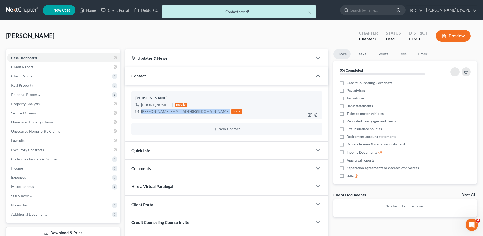
drag, startPoint x: 140, startPoint y: 112, endPoint x: 183, endPoint y: 115, distance: 43.3
click at [183, 115] on div "[PERSON_NAME] [PHONE_NUMBER] mobile [PERSON_NAME][EMAIL_ADDRESS][DOMAIN_NAME] h…" at bounding box center [226, 105] width 191 height 28
copy div "[PERSON_NAME][EMAIL_ADDRESS][DOMAIN_NAME]"
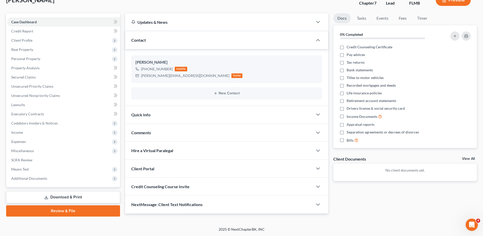
click at [164, 169] on div "Client Portal" at bounding box center [219, 169] width 188 height 18
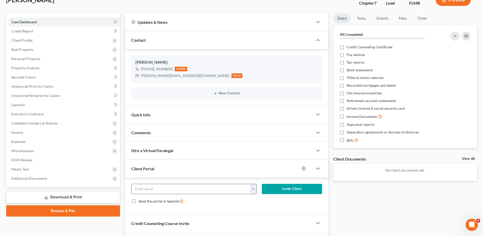
click at [162, 184] on input "email" at bounding box center [190, 189] width 119 height 10
paste input "[PERSON_NAME][EMAIL_ADDRESS][DOMAIN_NAME]"
type input "[PERSON_NAME][EMAIL_ADDRESS][DOMAIN_NAME]"
drag, startPoint x: 288, startPoint y: 188, endPoint x: 230, endPoint y: 170, distance: 60.3
click at [288, 188] on button "Invite Client" at bounding box center [292, 189] width 60 height 10
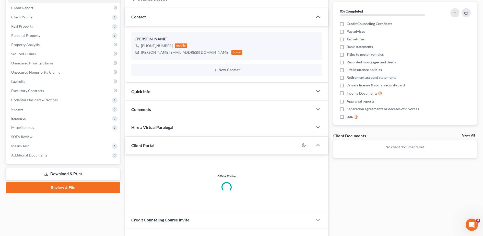
scroll to position [65, 0]
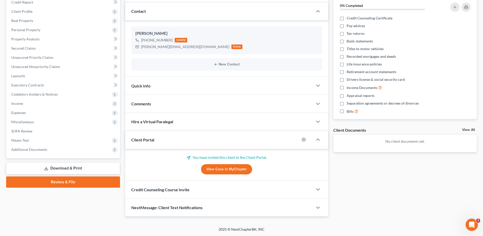
click at [200, 190] on div "Credit Counseling Course Invite" at bounding box center [219, 189] width 188 height 18
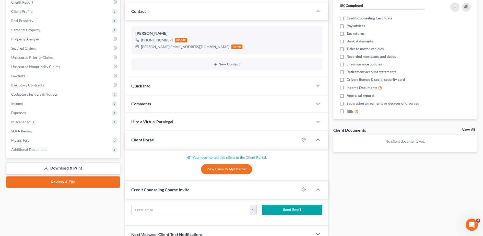
scroll to position [91, 0]
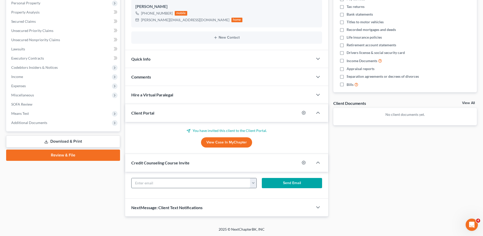
click at [173, 183] on input "text" at bounding box center [190, 183] width 119 height 10
paste input "[PERSON_NAME][EMAIL_ADDRESS][DOMAIN_NAME]"
type input "[PERSON_NAME][EMAIL_ADDRESS][DOMAIN_NAME]"
click at [272, 183] on button "Send Email" at bounding box center [292, 183] width 60 height 10
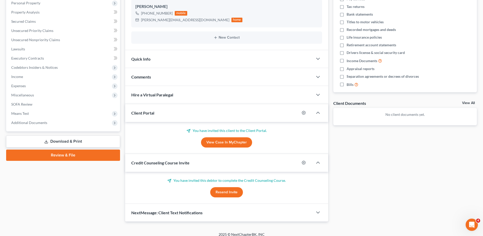
scroll to position [72, 0]
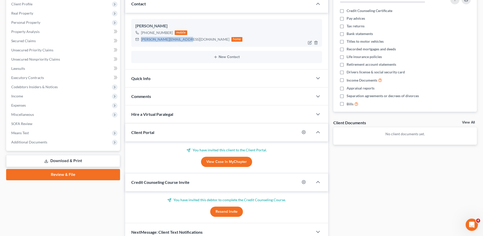
drag, startPoint x: 140, startPoint y: 40, endPoint x: 182, endPoint y: 39, distance: 42.1
click at [182, 39] on div "[PERSON_NAME][EMAIL_ADDRESS][DOMAIN_NAME] home" at bounding box center [188, 39] width 107 height 7
copy div "[PERSON_NAME][EMAIL_ADDRESS][DOMAIN_NAME]"
